Goal: Transaction & Acquisition: Purchase product/service

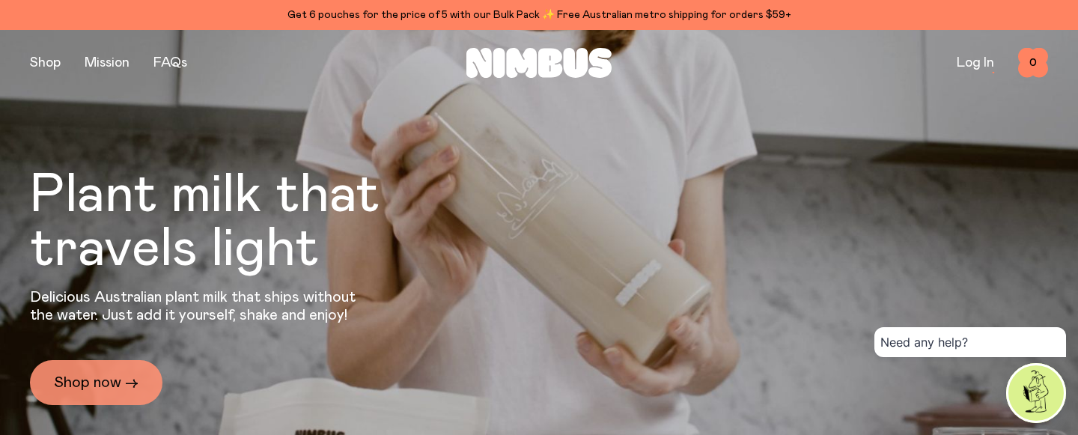
click at [85, 380] on link "Shop now →" at bounding box center [96, 382] width 132 height 45
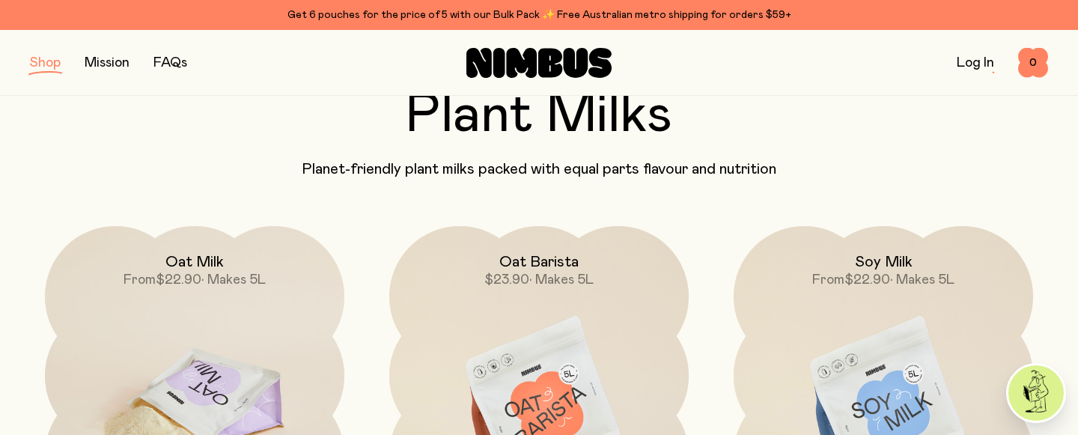
scroll to position [91, 0]
click at [198, 324] on img at bounding box center [194, 402] width 299 height 352
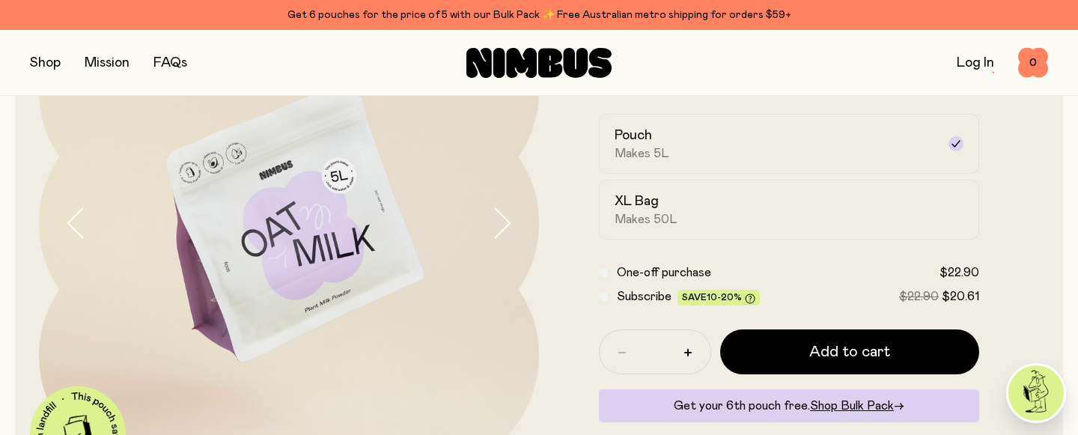
scroll to position [168, 0]
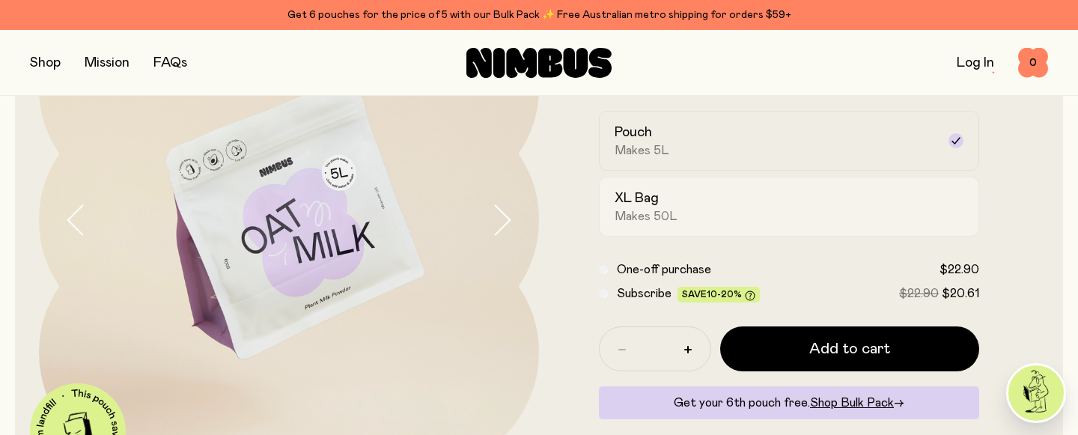
click at [653, 198] on h2 "XL Bag" at bounding box center [637, 198] width 44 height 18
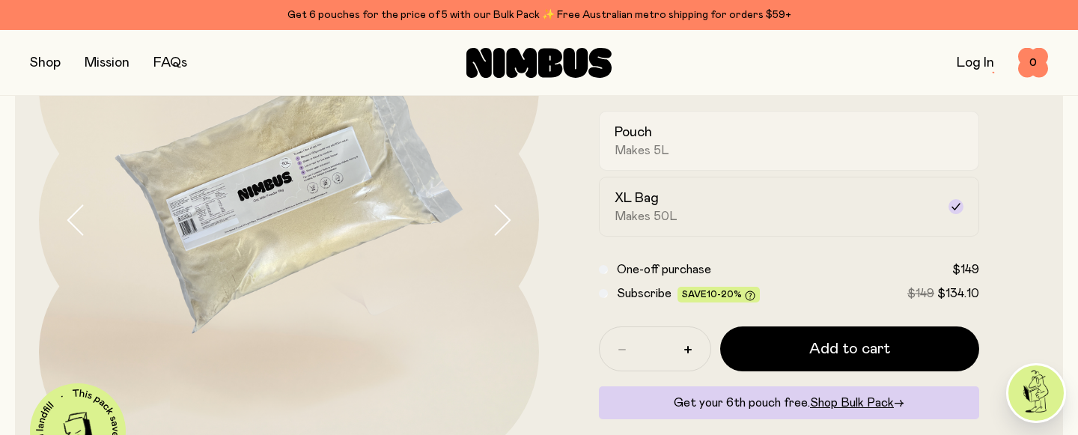
click at [654, 146] on span "Makes 5L" at bounding box center [642, 150] width 55 height 15
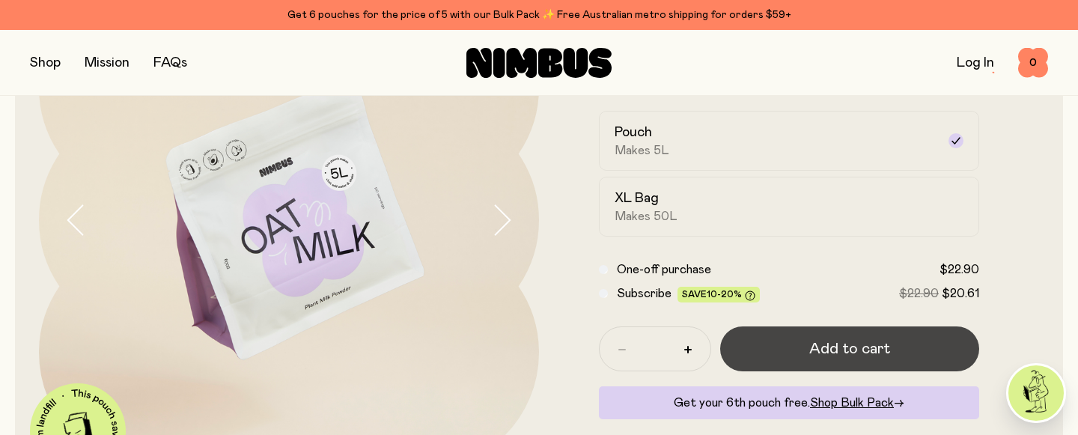
click at [791, 354] on button "Add to cart" at bounding box center [849, 348] width 259 height 45
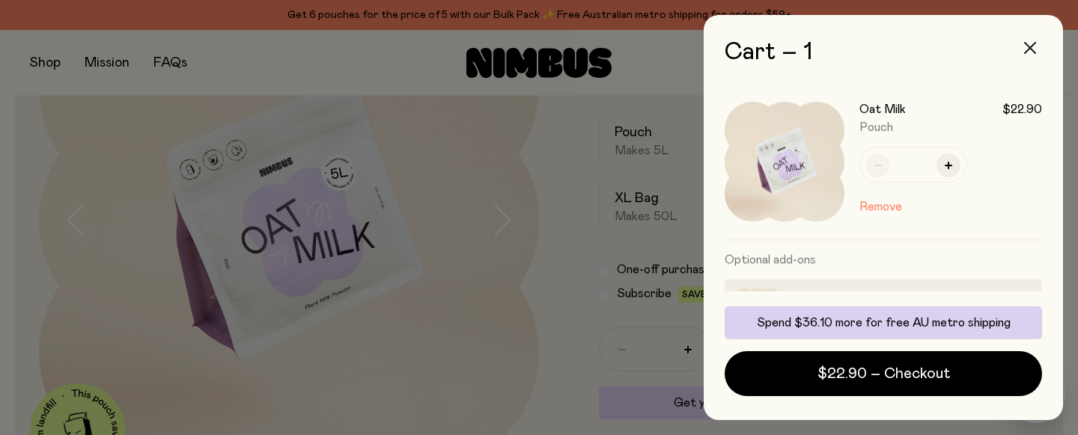
click at [1033, 50] on icon "button" at bounding box center [1030, 48] width 12 height 12
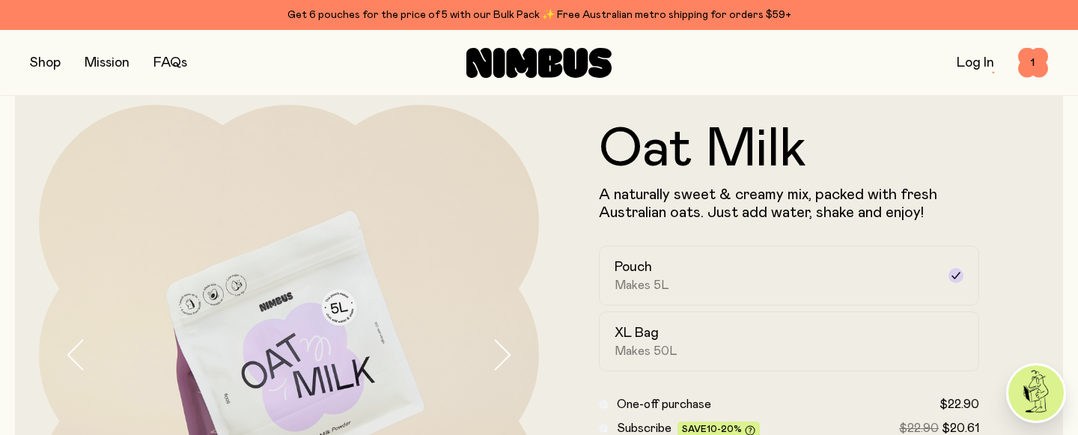
scroll to position [33, 0]
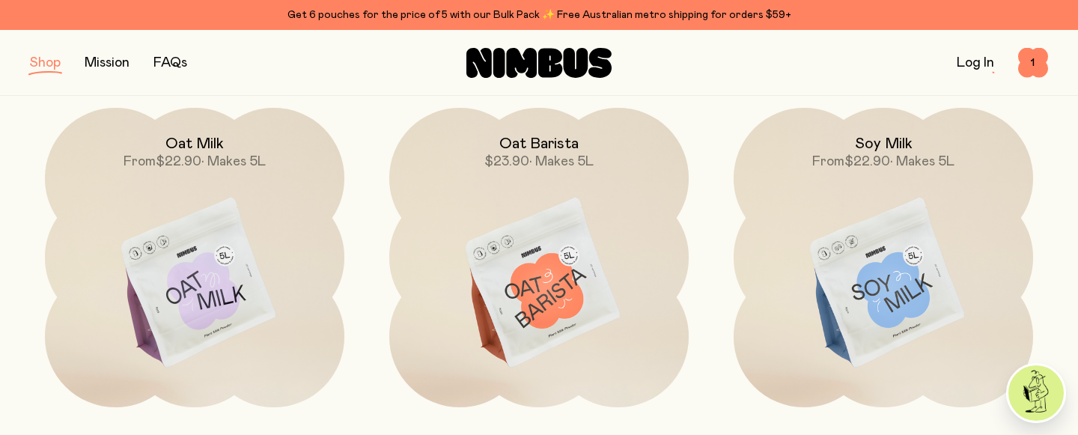
scroll to position [213, 0]
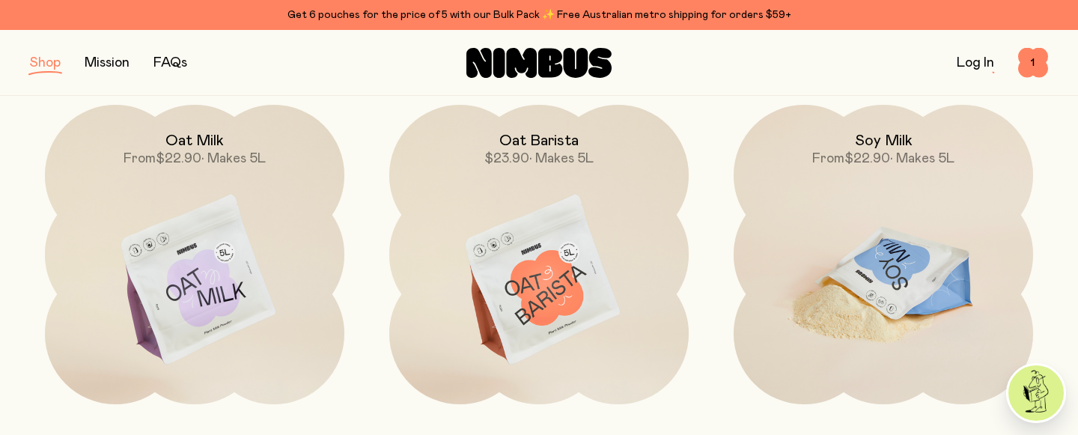
click at [891, 265] on img at bounding box center [883, 281] width 299 height 352
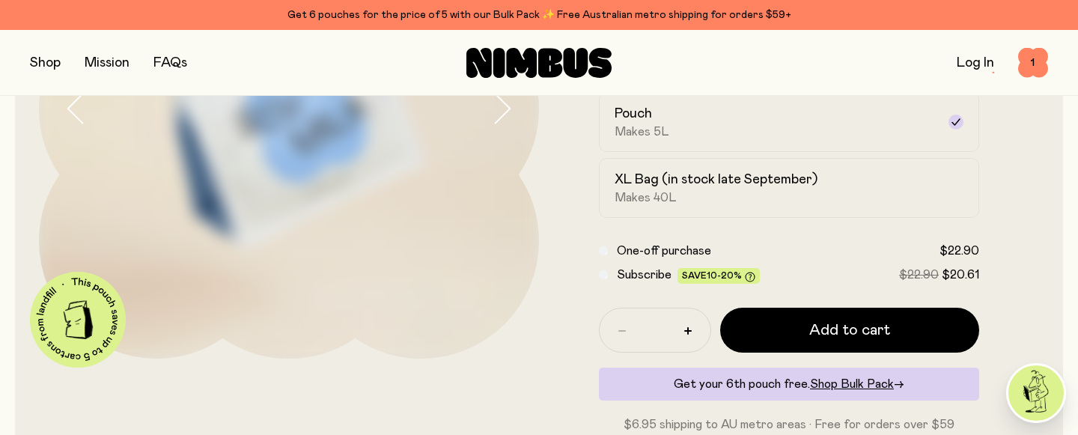
scroll to position [275, 0]
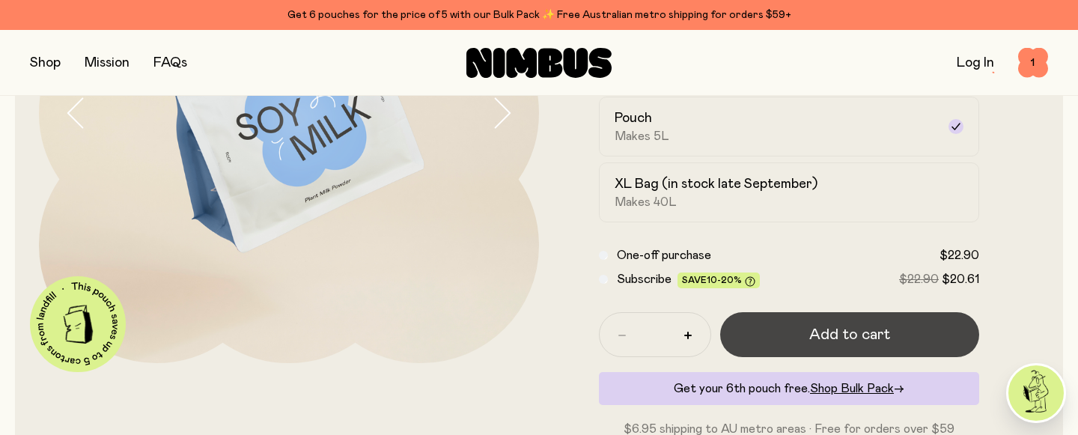
click at [819, 335] on span "Add to cart" at bounding box center [849, 334] width 81 height 21
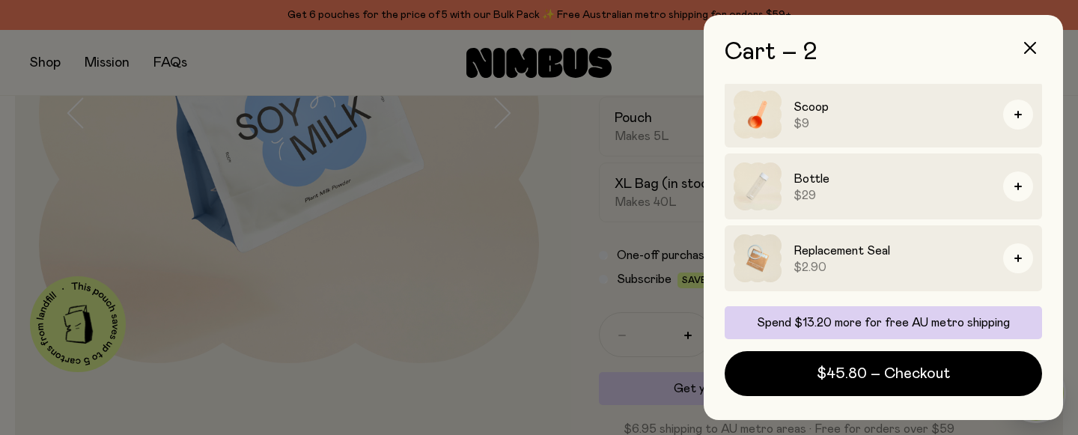
scroll to position [369, 0]
click at [1029, 44] on icon "button" at bounding box center [1030, 48] width 12 height 12
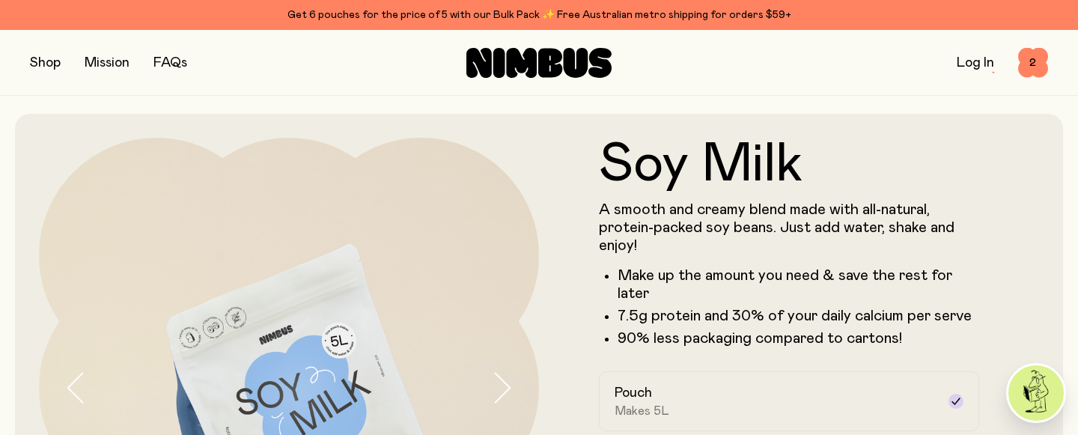
scroll to position [275, 0]
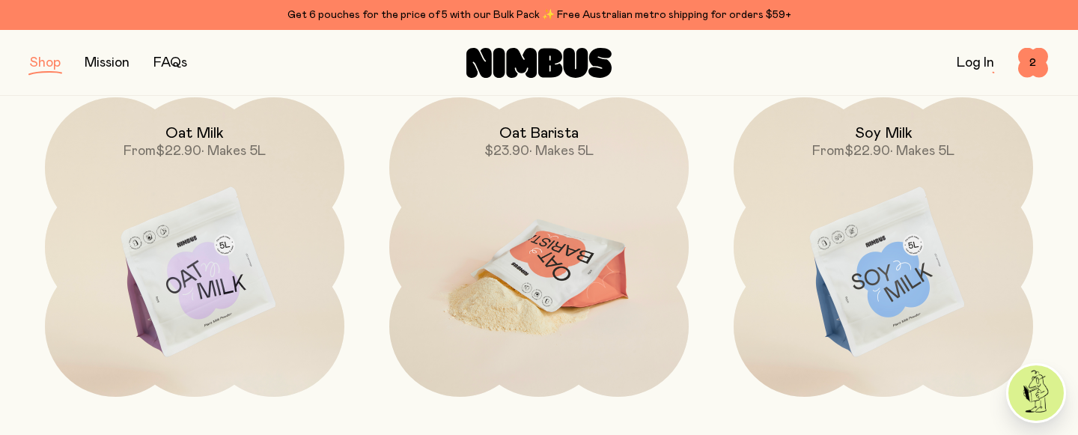
scroll to position [213, 0]
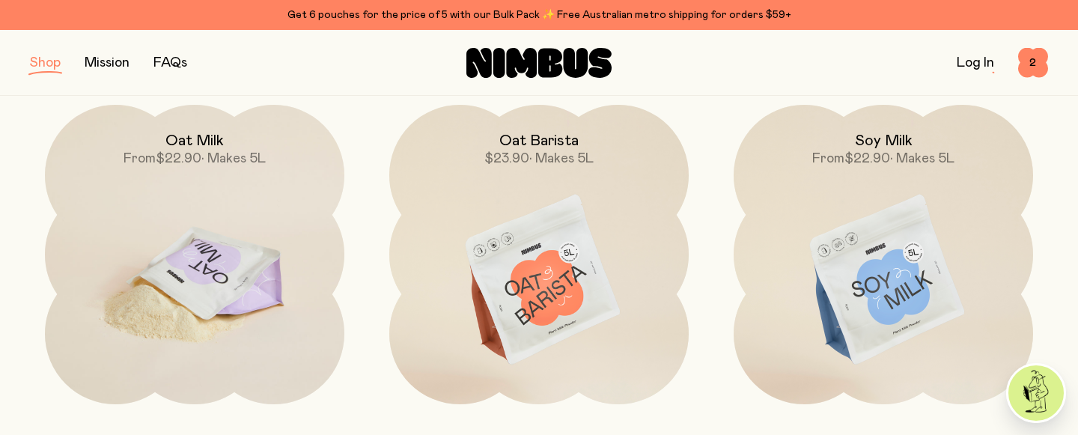
click at [203, 249] on img at bounding box center [194, 281] width 299 height 352
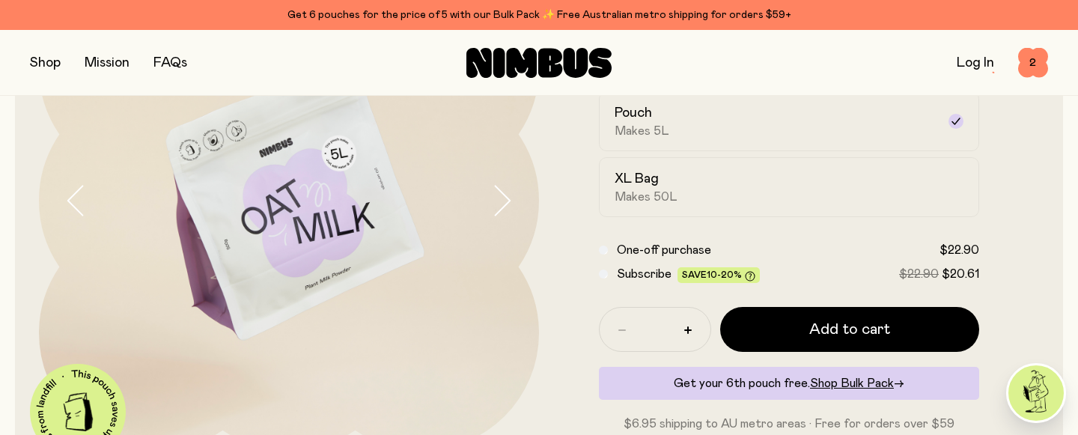
scroll to position [189, 0]
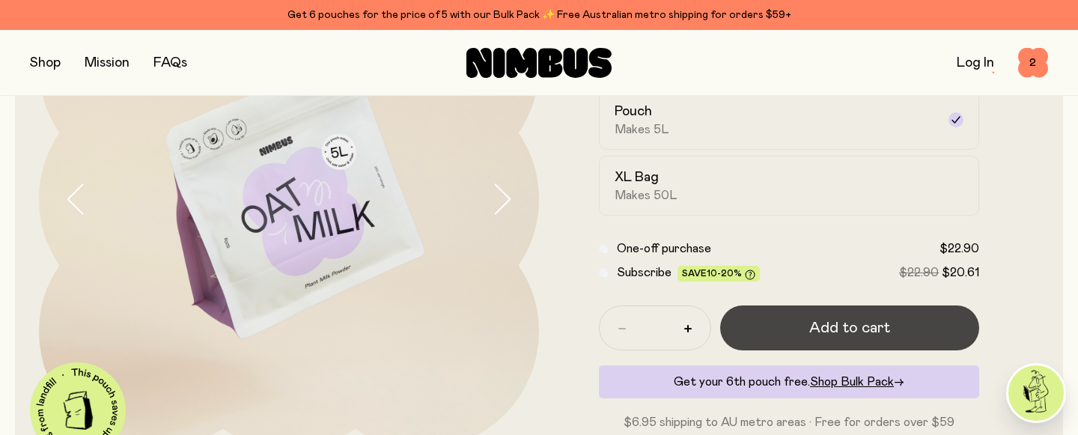
click at [791, 326] on button "Add to cart" at bounding box center [849, 327] width 259 height 45
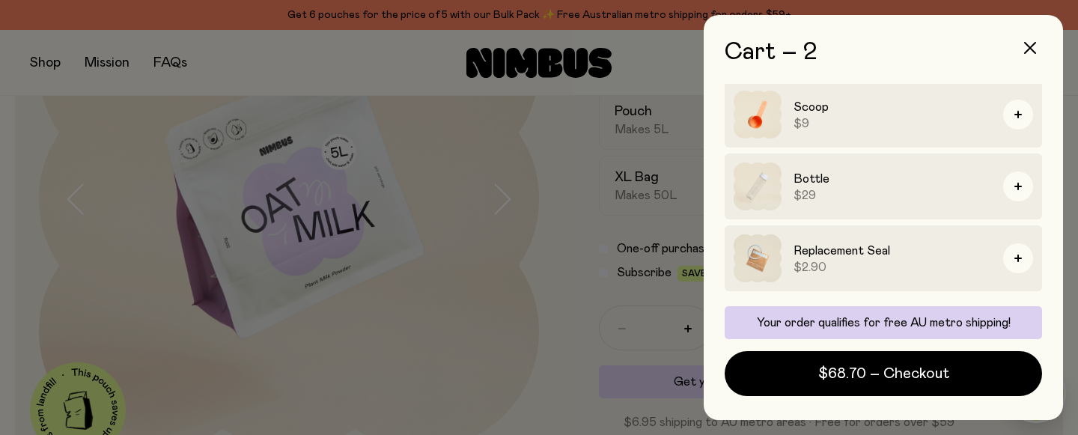
scroll to position [369, 0]
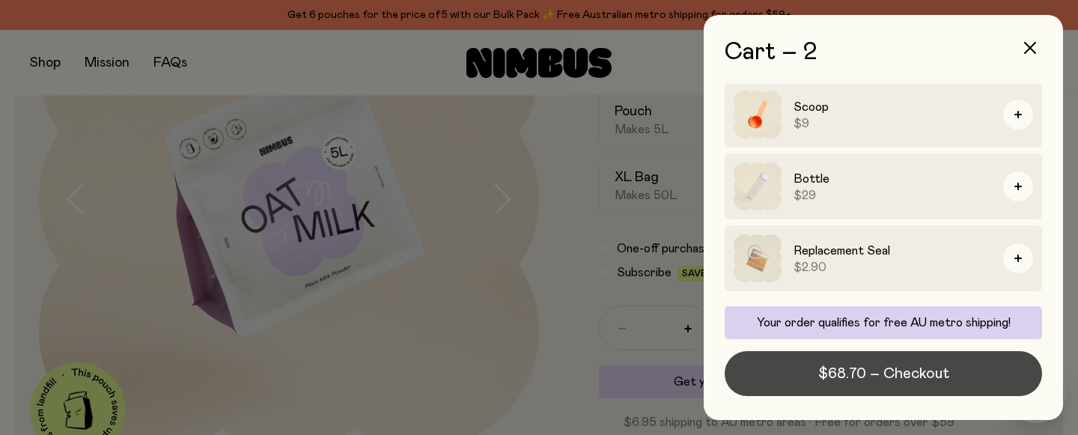
click at [857, 370] on span "$68.70 – Checkout" at bounding box center [883, 373] width 131 height 21
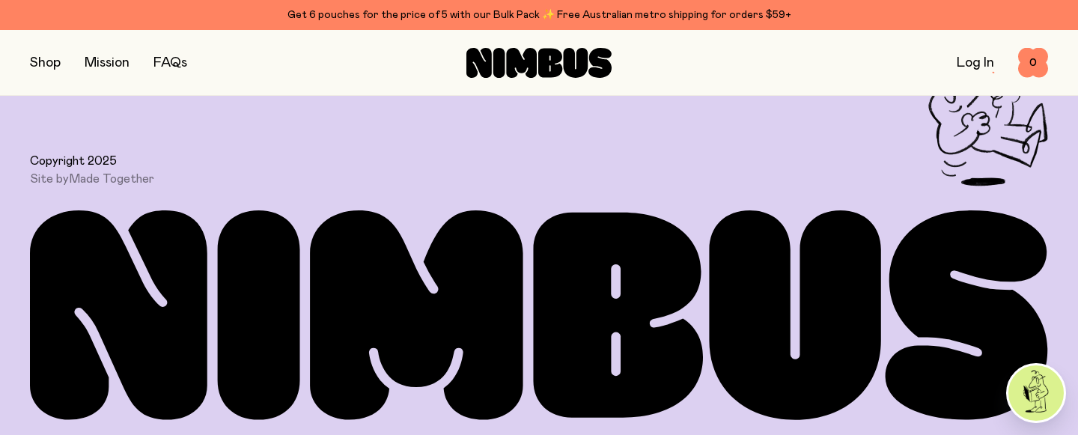
scroll to position [4285, 0]
